Goal: Task Accomplishment & Management: Use online tool/utility

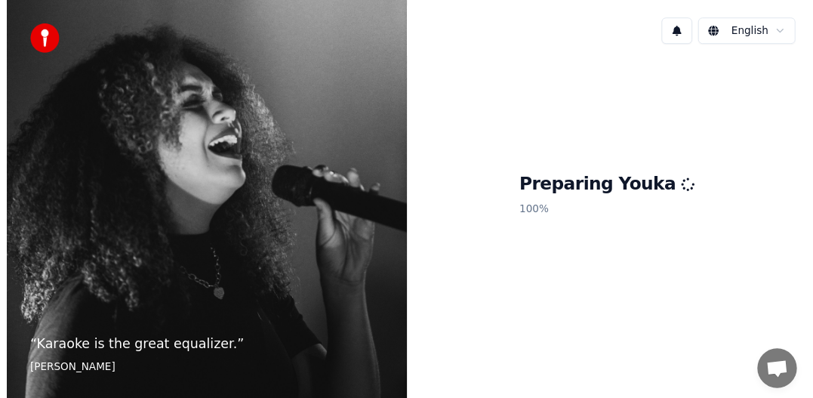
scroll to position [350, 0]
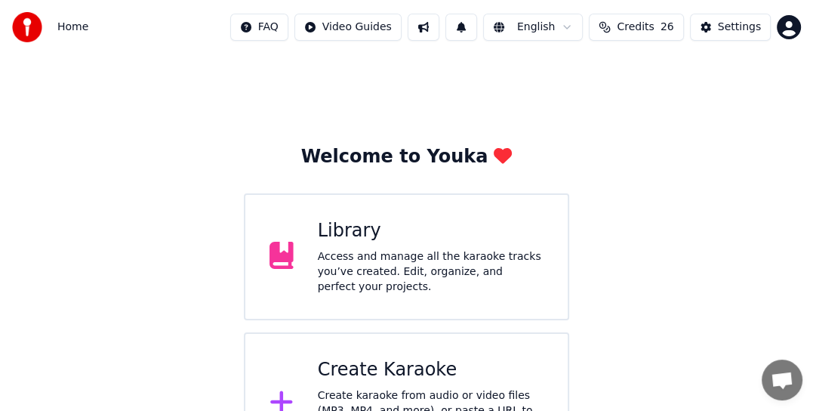
click at [418, 261] on div "Access and manage all the karaoke tracks you’ve created. Edit, organize, and pe…" at bounding box center [431, 271] width 226 height 45
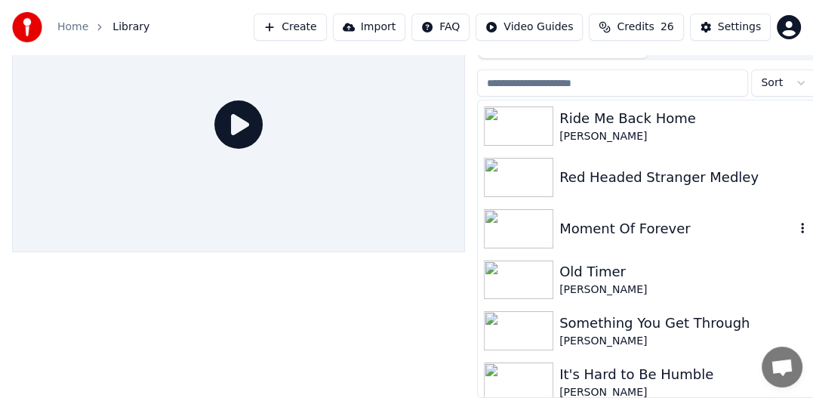
scroll to position [66, 0]
click at [374, 285] on div at bounding box center [238, 197] width 453 height 401
click at [326, 32] on button "Create" at bounding box center [290, 27] width 73 height 27
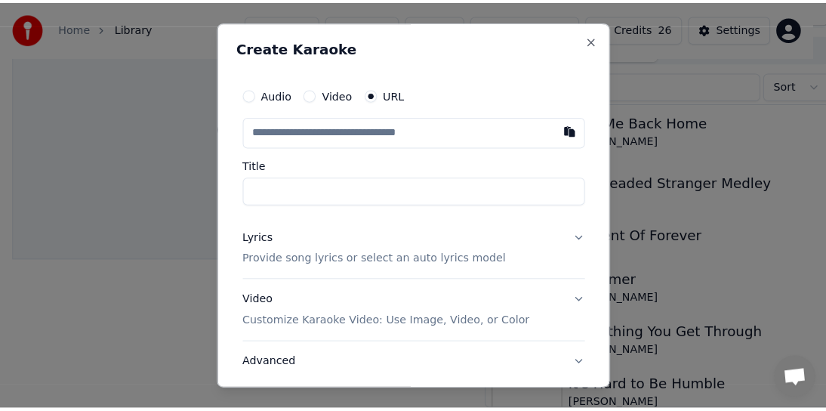
scroll to position [54, 0]
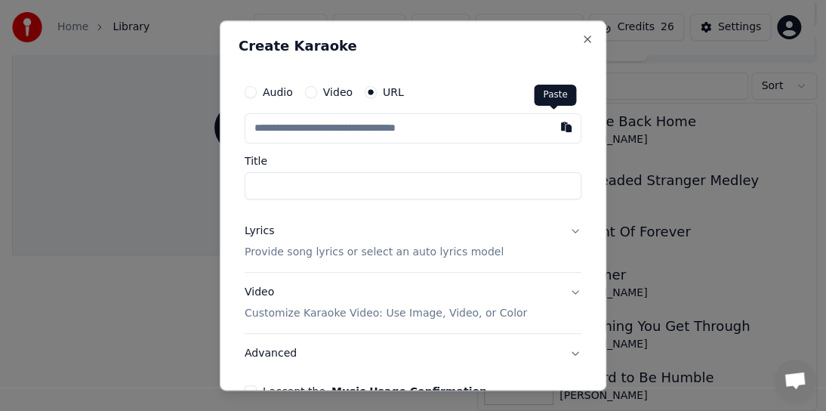
click at [555, 126] on button "button" at bounding box center [566, 126] width 30 height 27
type input "**********"
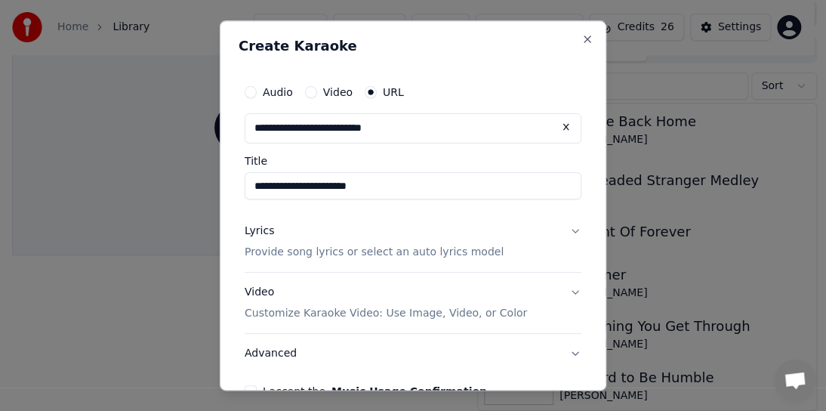
type input "**********"
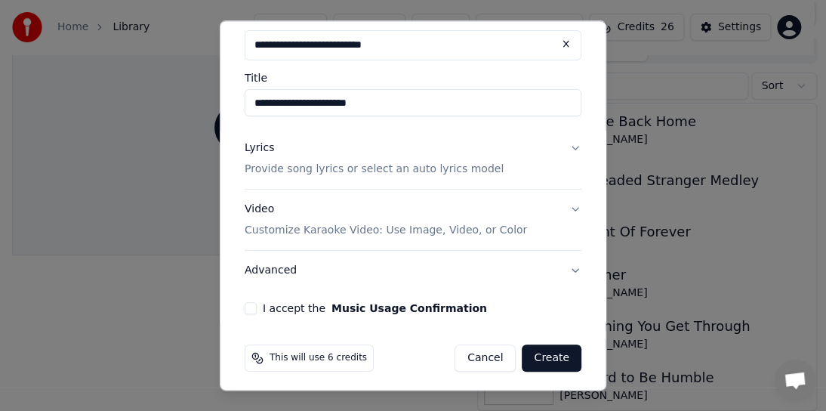
scroll to position [88, 0]
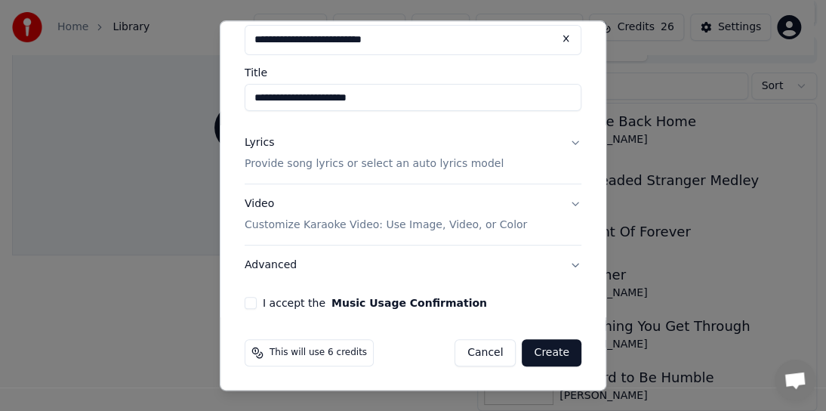
click at [562, 146] on button "Lyrics Provide song lyrics or select an auto lyrics model" at bounding box center [413, 153] width 337 height 60
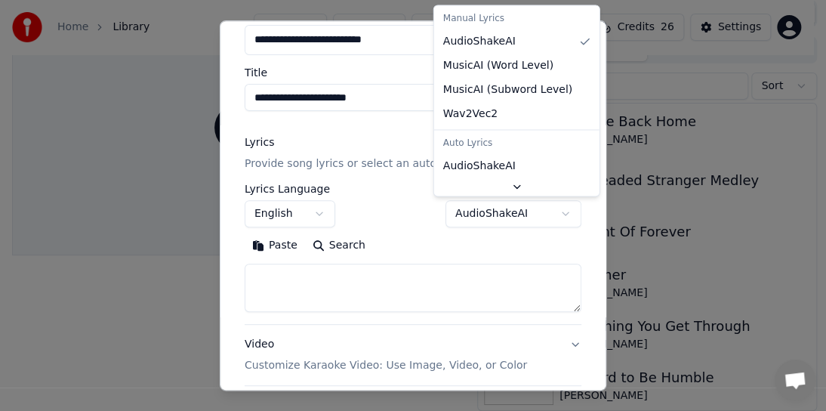
click at [555, 211] on body "Home Library Create Import FAQ Video Guides Credits 26 Settings Queue Jobs Libr…" at bounding box center [406, 151] width 813 height 411
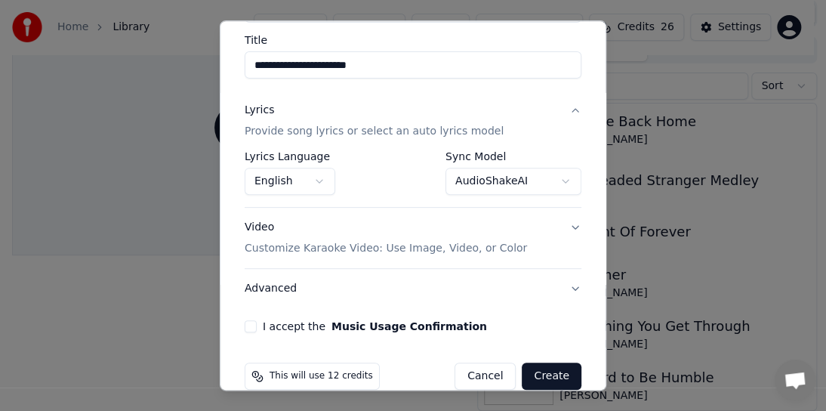
scroll to position [144, 0]
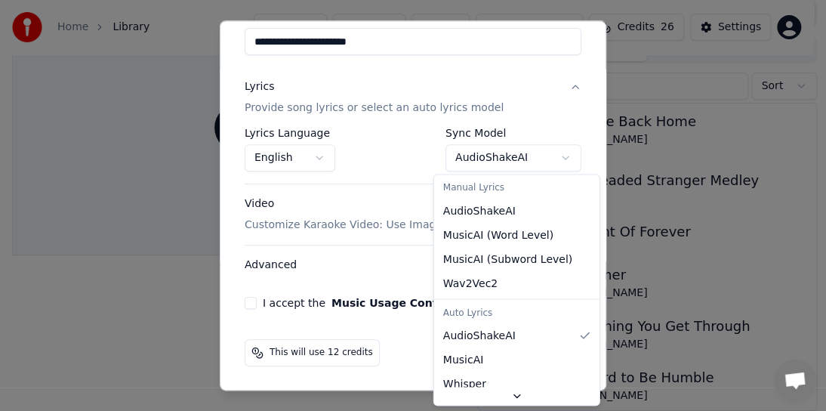
click at [552, 158] on body "Home Library Create Import FAQ Video Guides Credits 26 Settings Queue Jobs Libr…" at bounding box center [406, 151] width 813 height 411
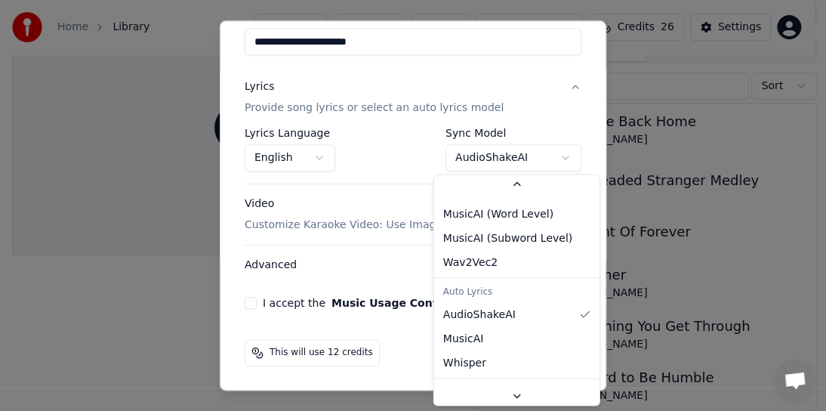
scroll to position [42, 0]
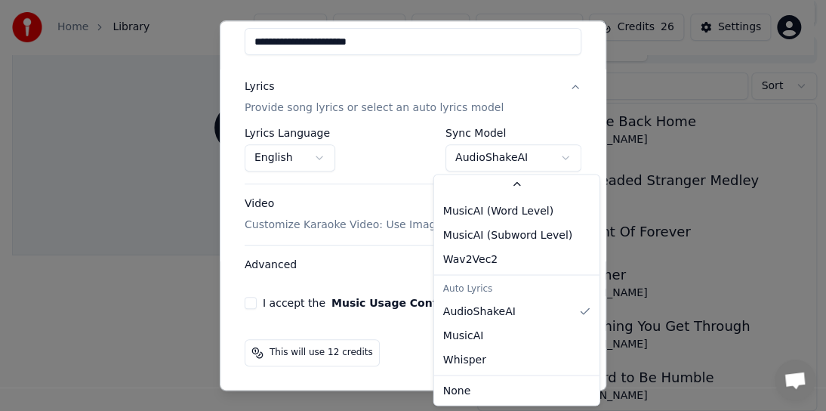
click at [679, 301] on div at bounding box center [413, 205] width 826 height 411
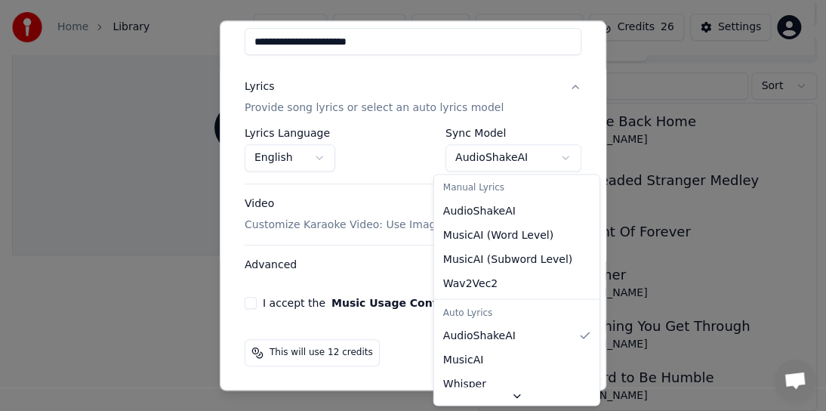
click at [555, 156] on body "Home Library Create Import FAQ Video Guides Credits 26 Settings Queue Jobs Libr…" at bounding box center [406, 151] width 813 height 411
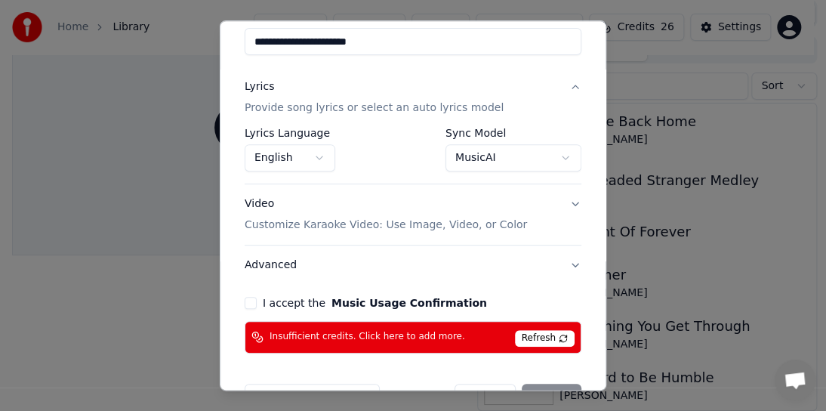
click at [530, 290] on div "**********" at bounding box center [412, 143] width 349 height 432
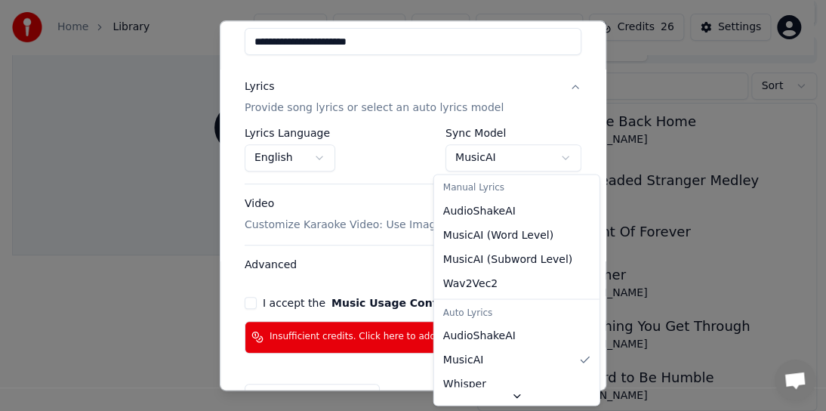
click at [553, 155] on body "Home Library Create Import FAQ Video Guides Credits 26 Settings Queue Jobs Libr…" at bounding box center [406, 151] width 813 height 411
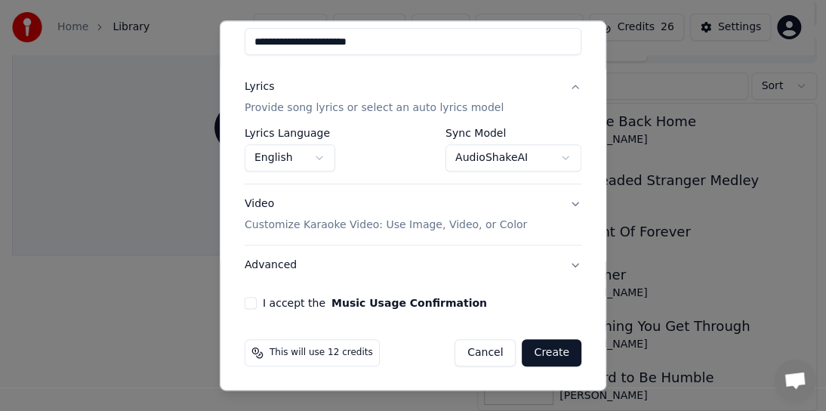
click at [545, 354] on button "Create" at bounding box center [552, 352] width 60 height 27
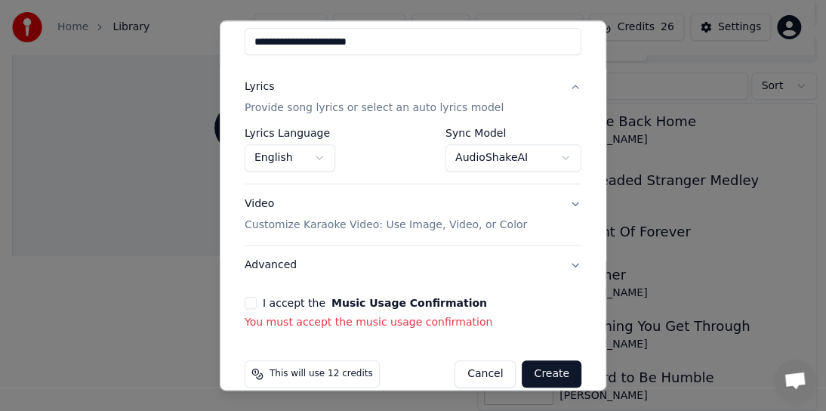
click at [248, 306] on button "I accept the Music Usage Confirmation" at bounding box center [251, 303] width 12 height 12
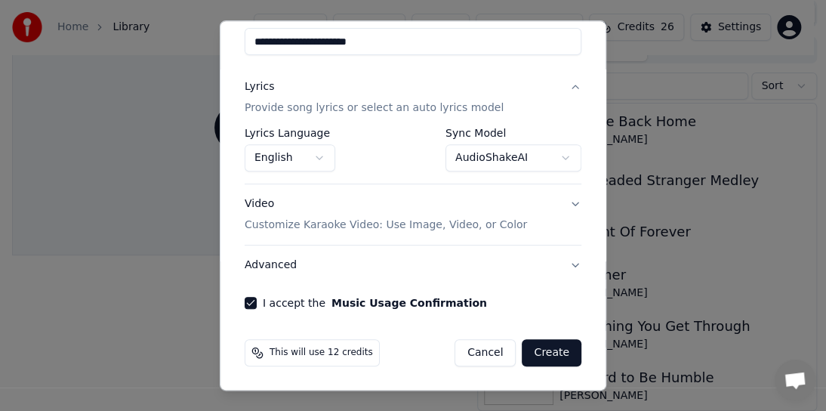
click at [555, 350] on button "Create" at bounding box center [552, 352] width 60 height 27
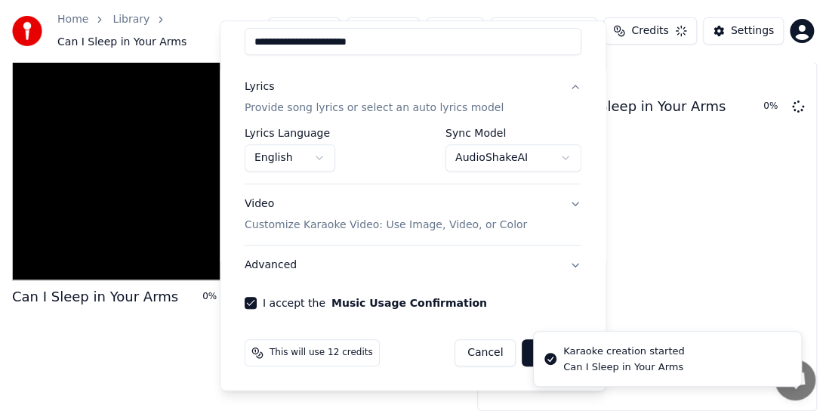
select select "**********"
select select
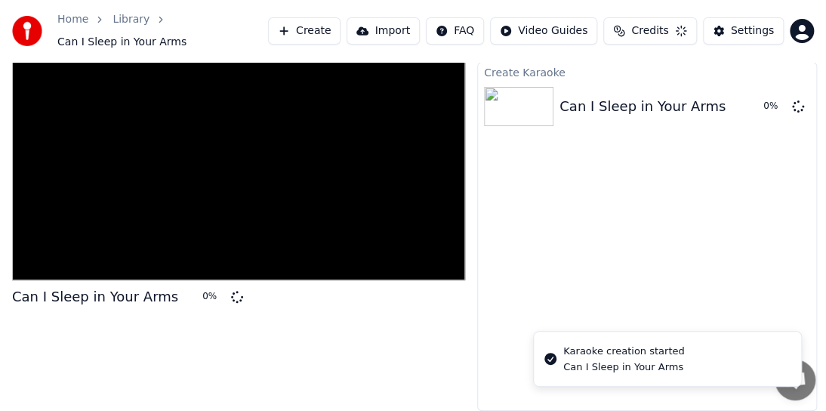
scroll to position [29, 0]
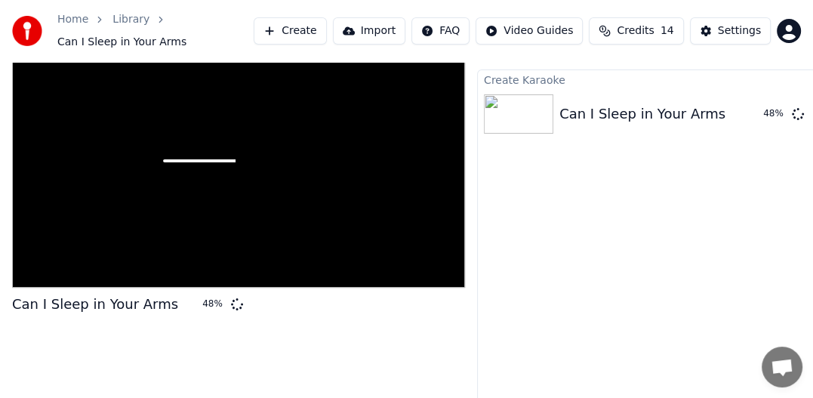
click at [318, 33] on button "Create" at bounding box center [290, 30] width 73 height 27
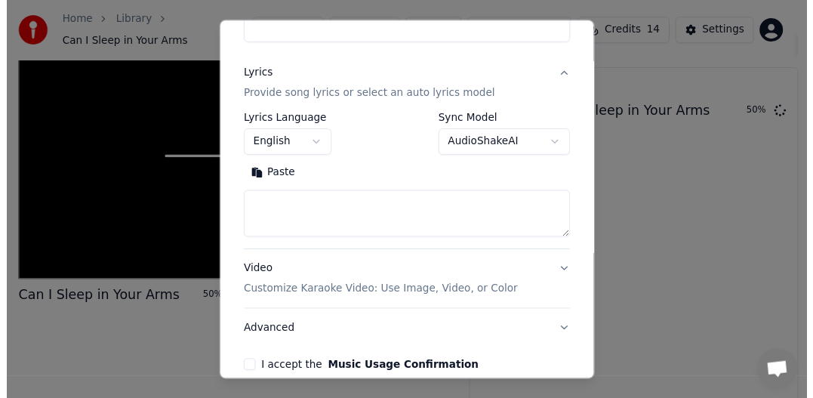
scroll to position [78, 0]
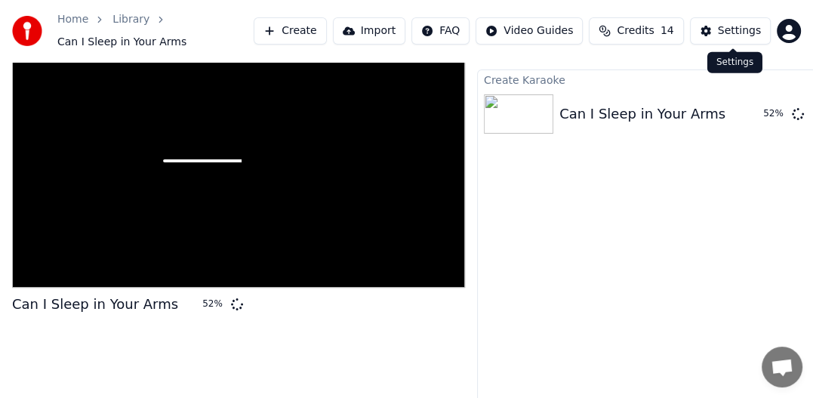
click at [732, 31] on div "Settings" at bounding box center [739, 30] width 43 height 15
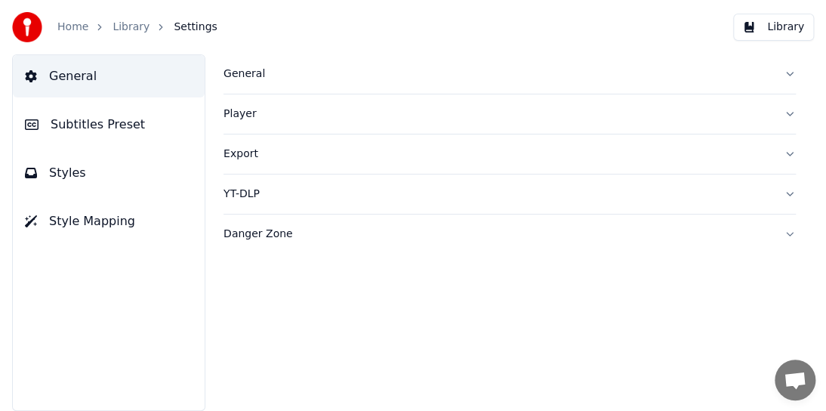
click at [128, 31] on link "Library" at bounding box center [130, 27] width 37 height 15
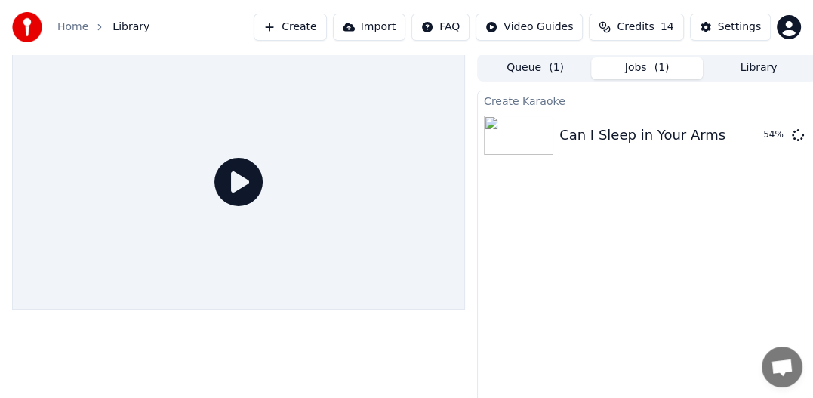
click at [137, 31] on span "Library" at bounding box center [130, 27] width 37 height 15
click at [122, 27] on span "Library" at bounding box center [130, 27] width 37 height 15
click at [75, 29] on link "Home" at bounding box center [72, 27] width 31 height 15
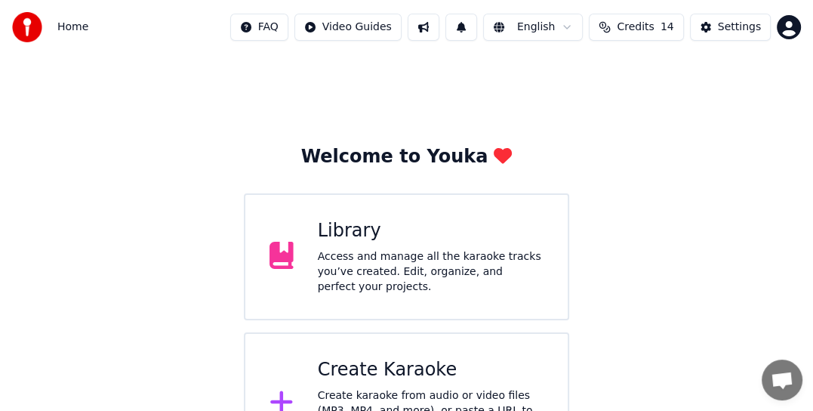
click at [345, 266] on div "Access and manage all the karaoke tracks you’ve created. Edit, organize, and pe…" at bounding box center [431, 271] width 226 height 45
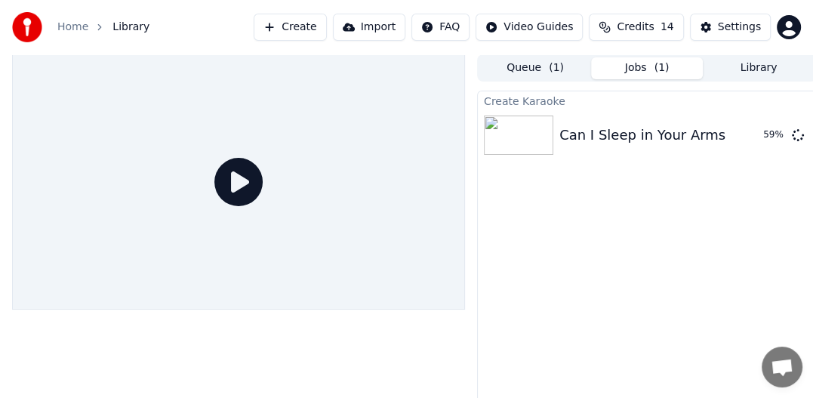
click at [128, 26] on span "Library" at bounding box center [130, 27] width 37 height 15
click at [69, 27] on link "Home" at bounding box center [72, 27] width 31 height 15
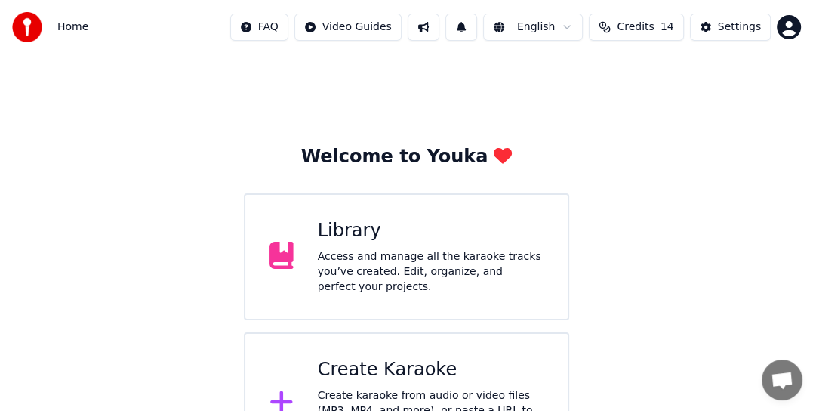
scroll to position [57, 0]
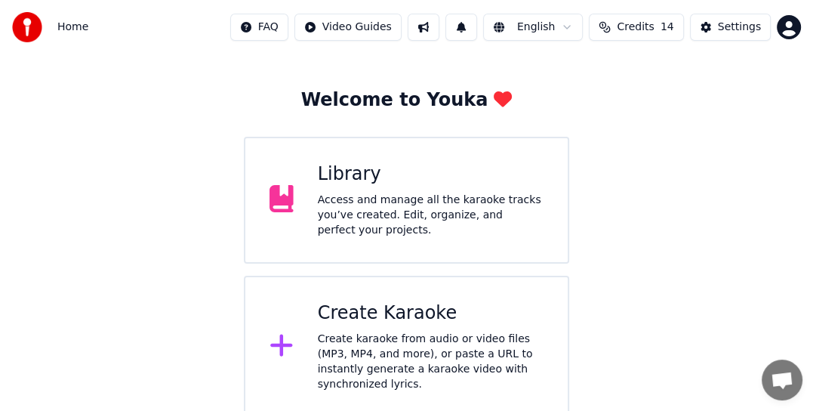
click at [377, 202] on div "Access and manage all the karaoke tracks you’ve created. Edit, organize, and pe…" at bounding box center [431, 214] width 226 height 45
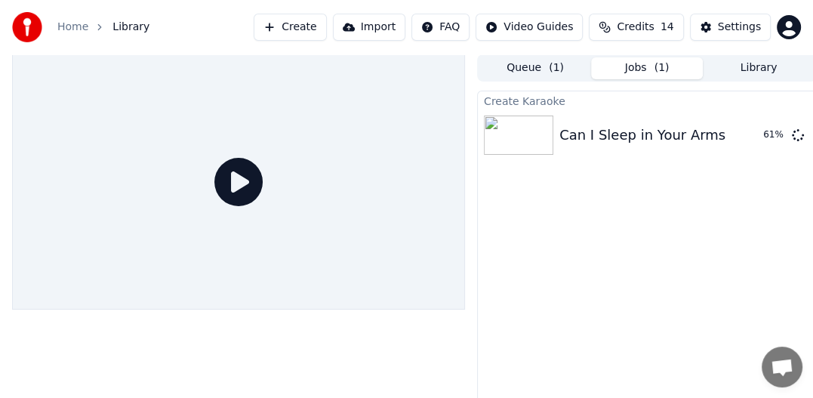
click at [762, 69] on button "Library" at bounding box center [759, 68] width 112 height 22
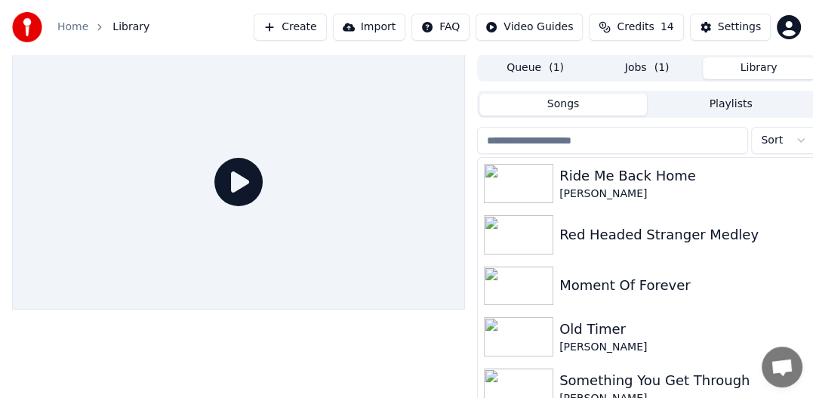
drag, startPoint x: 658, startPoint y: -18, endPoint x: 645, endPoint y: 23, distance: 43.0
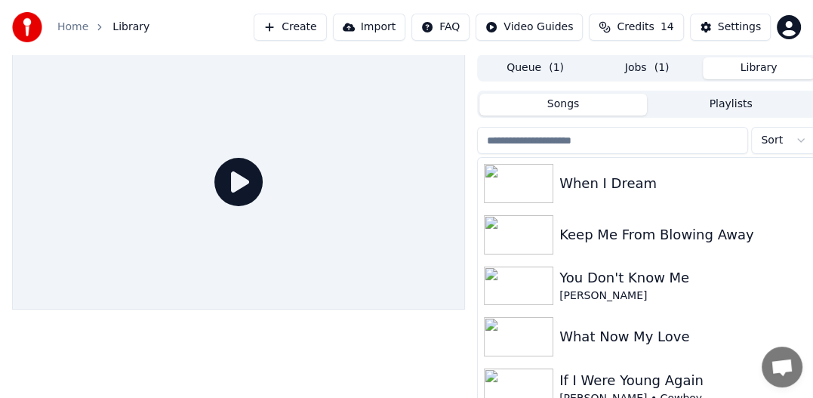
click at [326, 30] on button "Create" at bounding box center [290, 27] width 73 height 27
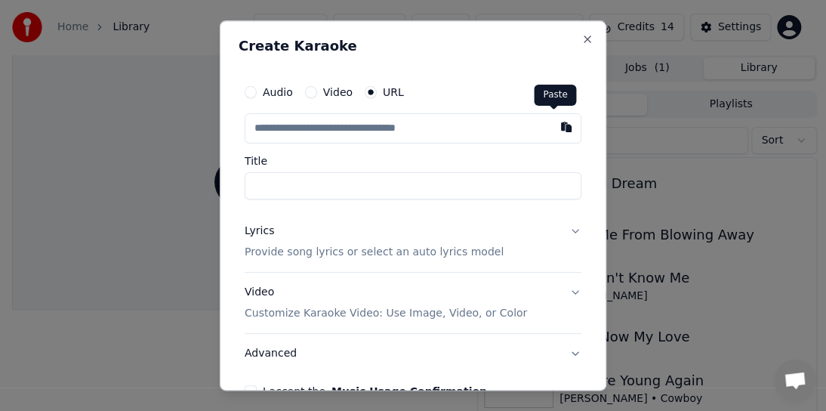
click at [559, 121] on button "button" at bounding box center [566, 126] width 30 height 27
type input "**********"
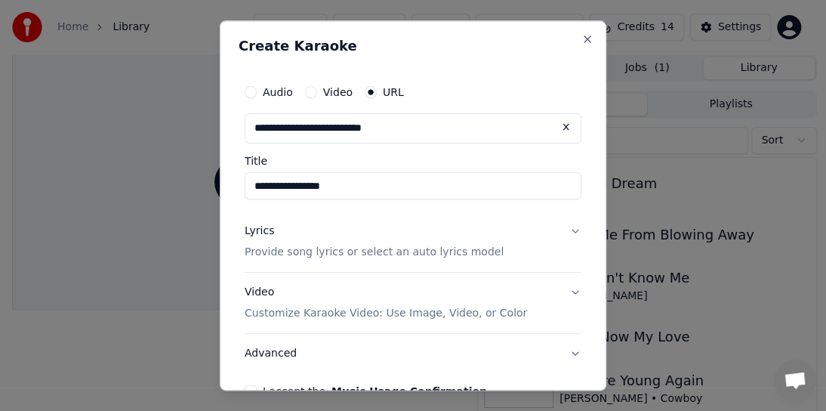
type input "**********"
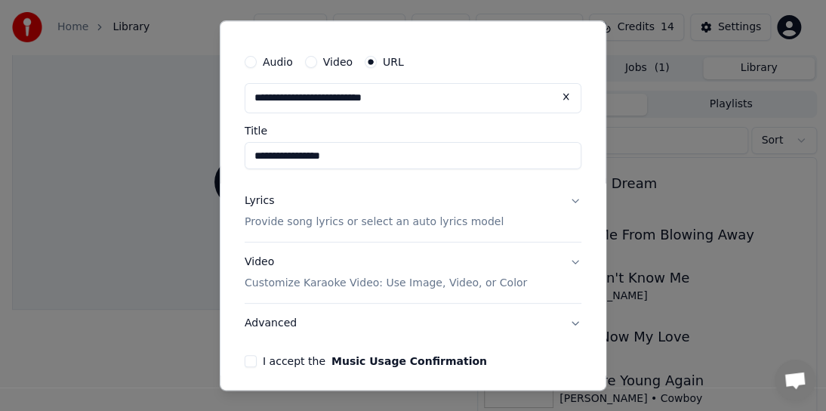
scroll to position [88, 0]
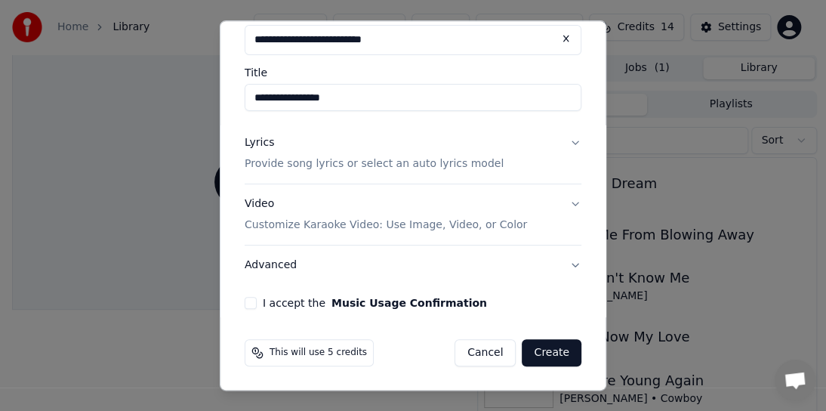
click at [562, 143] on button "Lyrics Provide song lyrics or select an auto lyrics model" at bounding box center [413, 153] width 337 height 60
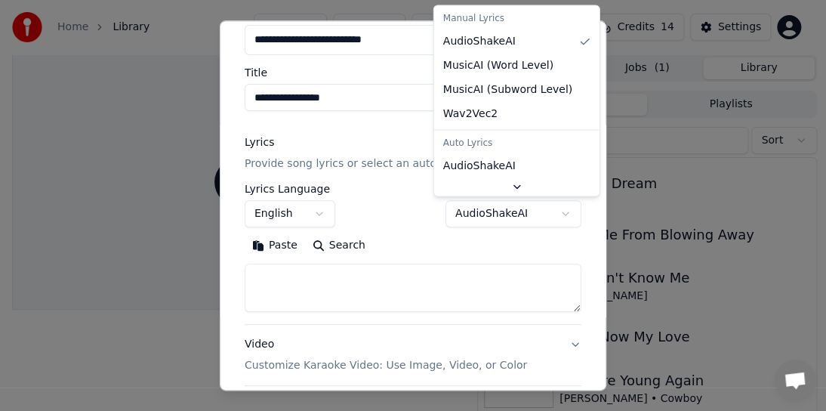
click at [554, 210] on body "Home Library Create Import FAQ Video Guides Credits 14 Settings Queue ( 1 ) Job…" at bounding box center [406, 205] width 813 height 411
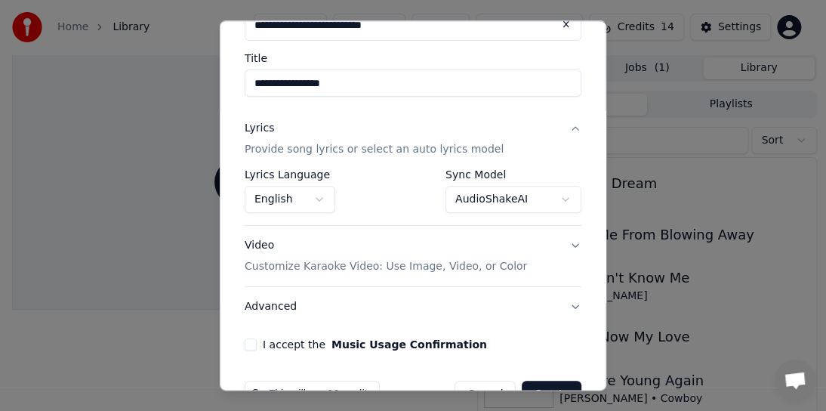
scroll to position [69, 0]
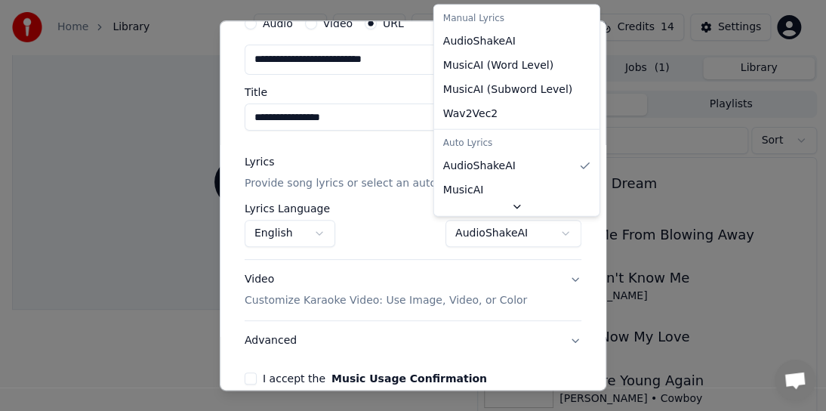
click at [552, 232] on body "Home Library Create Import FAQ Video Guides Credits 14 Settings Queue ( 1 ) Job…" at bounding box center [406, 205] width 813 height 411
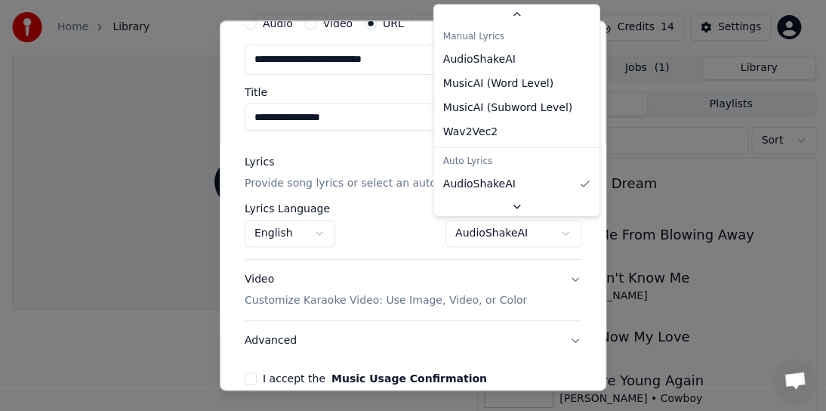
scroll to position [62, 0]
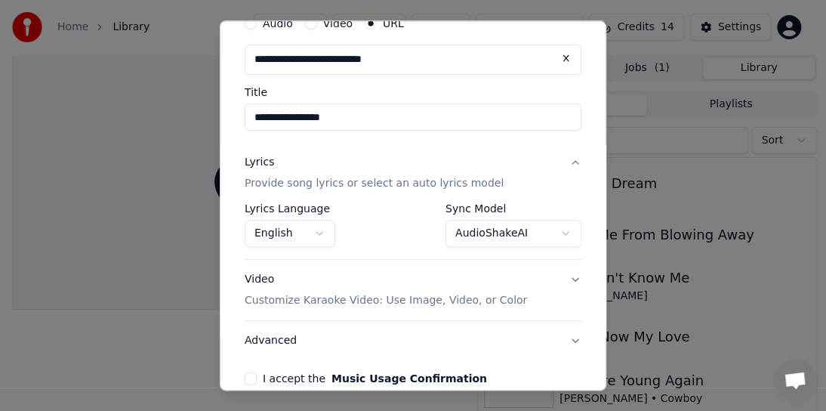
click at [241, 377] on body "Home Library Create Import FAQ Video Guides Credits 14 Settings Queue ( 1 ) Job…" at bounding box center [406, 205] width 813 height 411
click at [253, 377] on button "I accept the Music Usage Confirmation" at bounding box center [251, 378] width 12 height 12
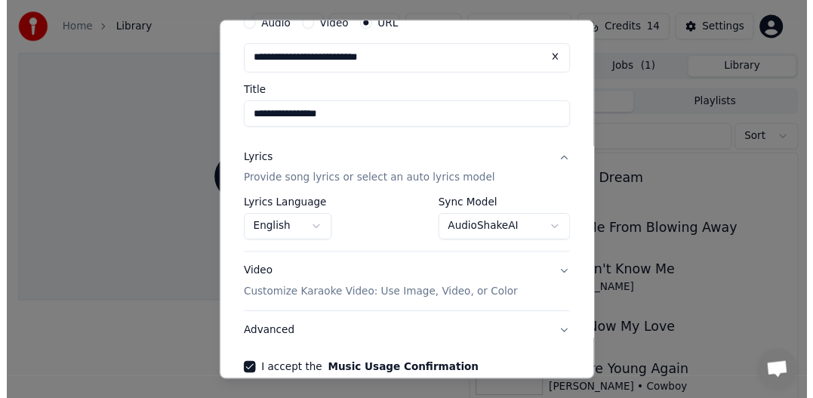
scroll to position [144, 0]
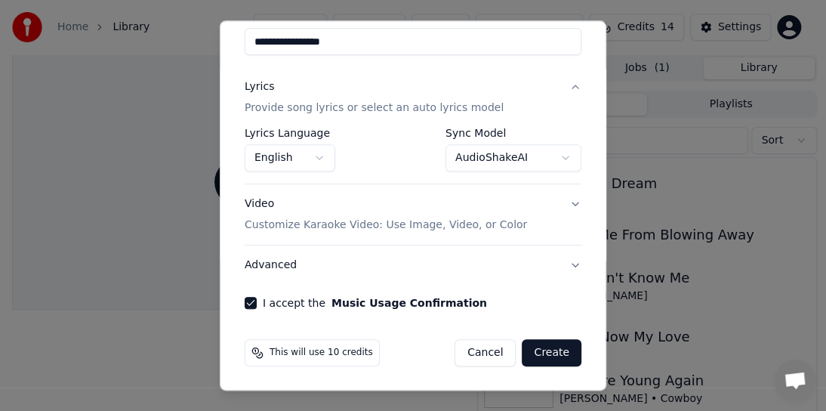
click at [543, 350] on button "Create" at bounding box center [552, 352] width 60 height 27
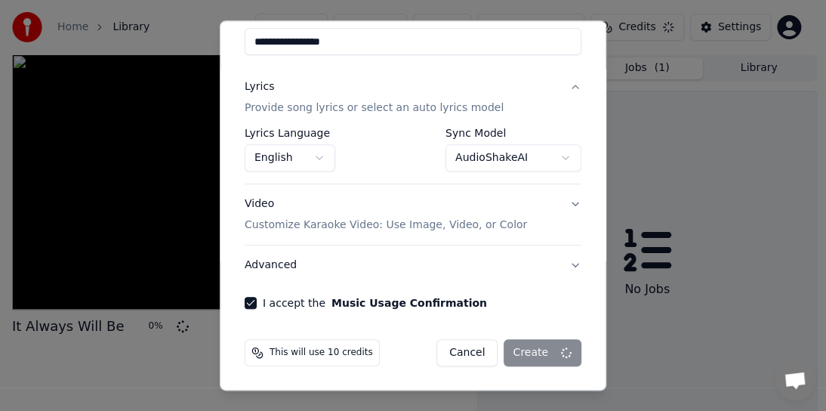
select select "**********"
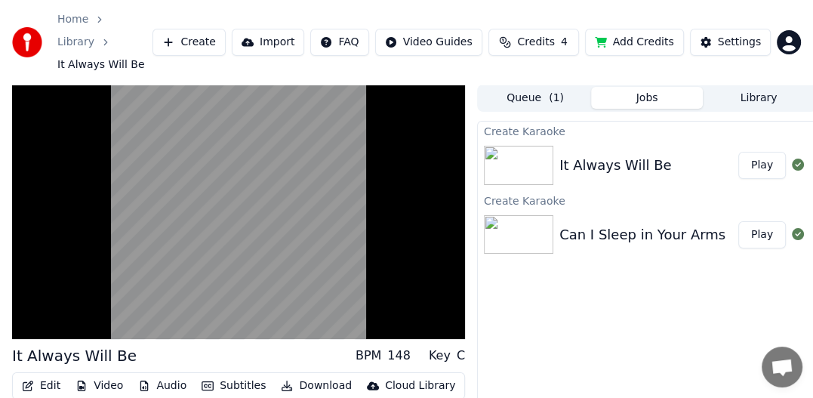
click at [305, 375] on button "Download" at bounding box center [316, 385] width 83 height 21
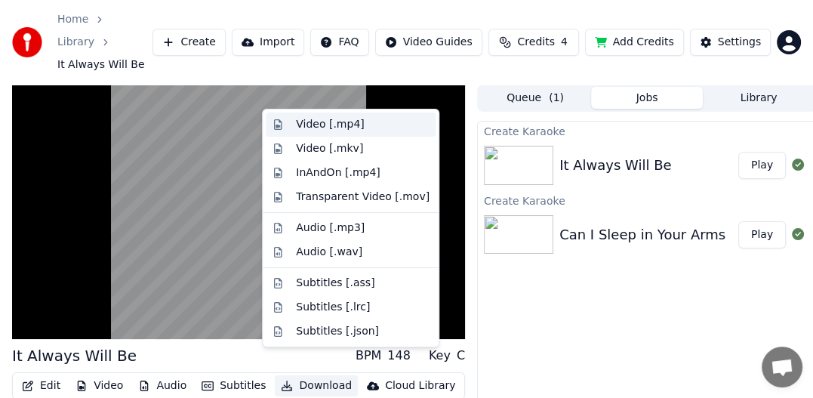
click at [327, 128] on div "Video [.mp4]" at bounding box center [330, 124] width 68 height 15
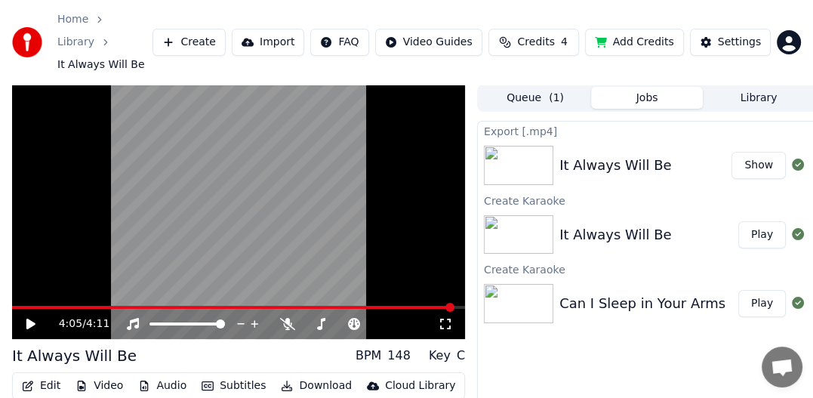
click at [755, 152] on button "Show" at bounding box center [758, 165] width 54 height 27
click at [767, 152] on button "Show" at bounding box center [758, 165] width 54 height 27
click at [771, 152] on button "Show" at bounding box center [758, 165] width 54 height 27
click at [755, 152] on button "Show" at bounding box center [758, 165] width 54 height 27
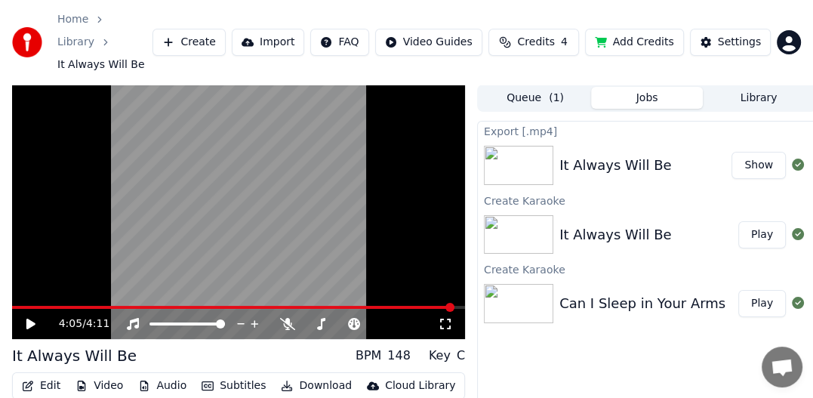
click at [649, 293] on div "Can I Sleep in Your Arms" at bounding box center [642, 303] width 166 height 21
click at [629, 293] on div "Can I Sleep in Your Arms" at bounding box center [642, 303] width 166 height 21
click at [631, 293] on div "Can I Sleep in Your Arms" at bounding box center [642, 303] width 166 height 21
click at [764, 290] on button "Play" at bounding box center [762, 303] width 48 height 27
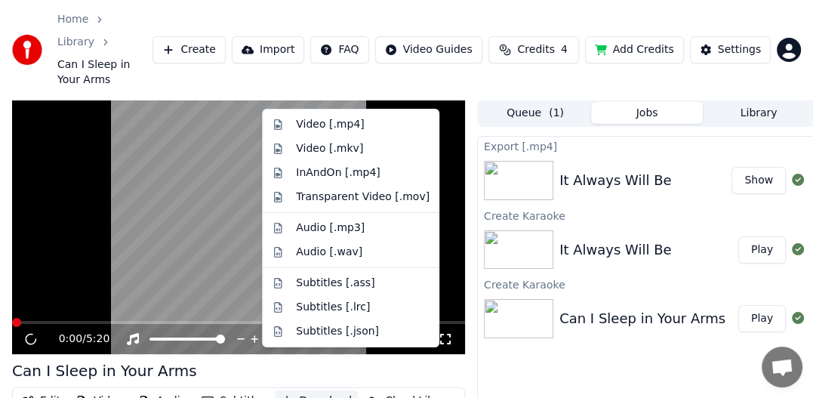
click at [318, 390] on button "Download" at bounding box center [316, 400] width 83 height 21
click at [347, 122] on div "Video [.mp4]" at bounding box center [330, 124] width 68 height 15
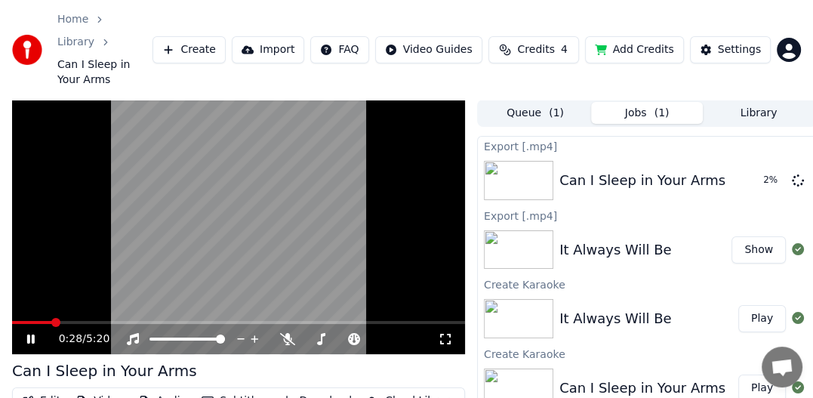
click at [26, 333] on icon at bounding box center [41, 339] width 35 height 12
click at [765, 167] on button "Show" at bounding box center [758, 180] width 54 height 27
